Goal: Information Seeking & Learning: Learn about a topic

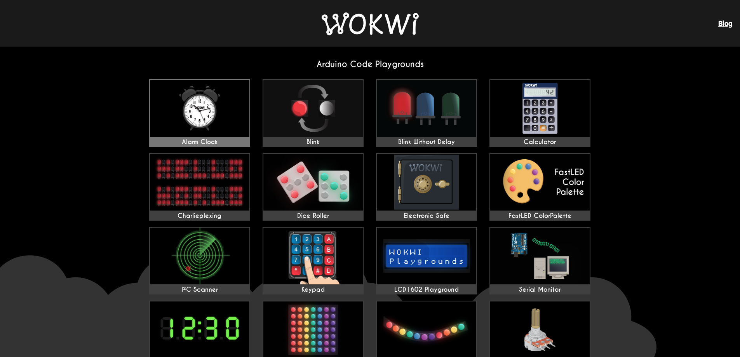
click at [192, 107] on img at bounding box center [199, 108] width 99 height 57
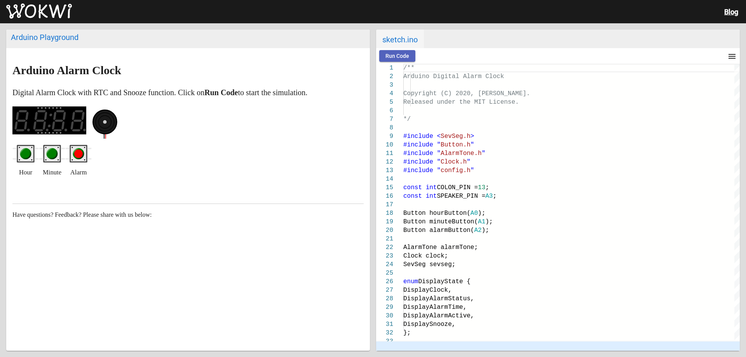
click at [380, 54] on button "Run Code" at bounding box center [397, 56] width 36 height 12
click at [104, 125] on ellipse at bounding box center [105, 122] width 24 height 24
click at [425, 49] on div "Run Code Stop timer 00:05.882 speed 101%" at bounding box center [558, 56] width 364 height 16
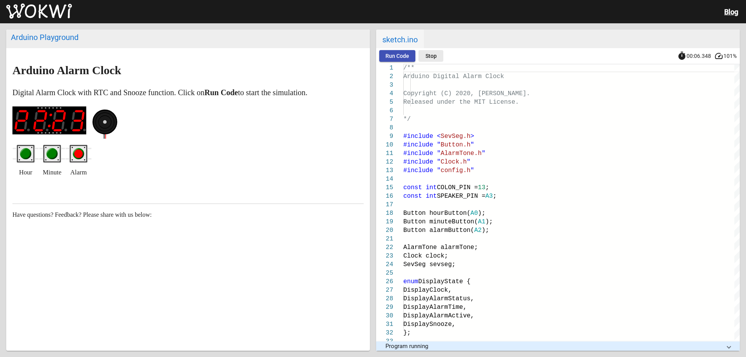
click at [433, 52] on button "Stop" at bounding box center [430, 56] width 25 height 12
click at [27, 38] on div "Arduino Playground" at bounding box center [188, 37] width 354 height 9
click at [60, 15] on img at bounding box center [39, 11] width 66 height 16
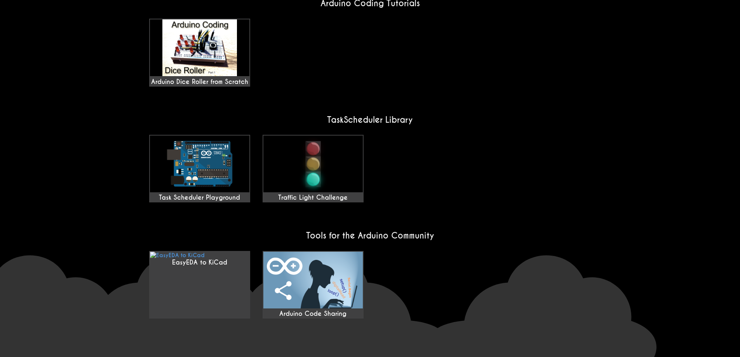
scroll to position [583, 0]
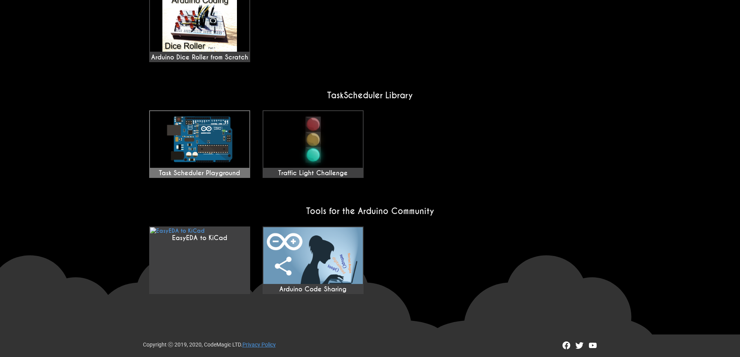
click at [226, 143] on img at bounding box center [199, 139] width 99 height 57
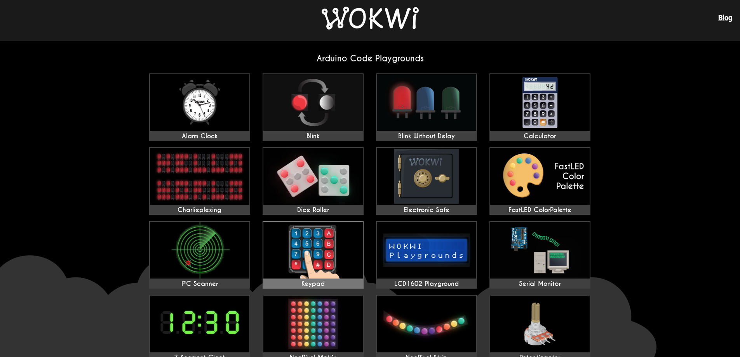
scroll to position [0, 0]
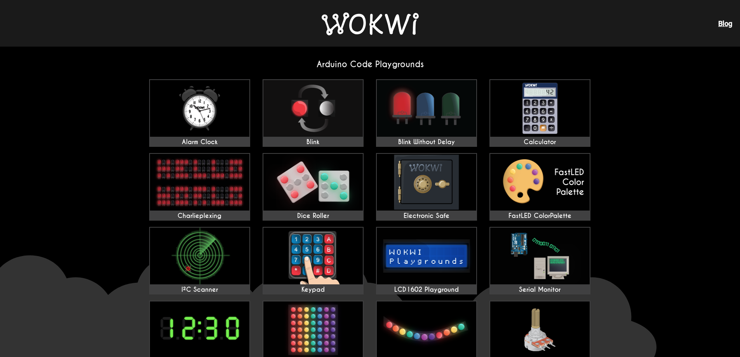
click at [723, 24] on link "Blog" at bounding box center [725, 23] width 14 height 8
